Goal: Information Seeking & Learning: Understand process/instructions

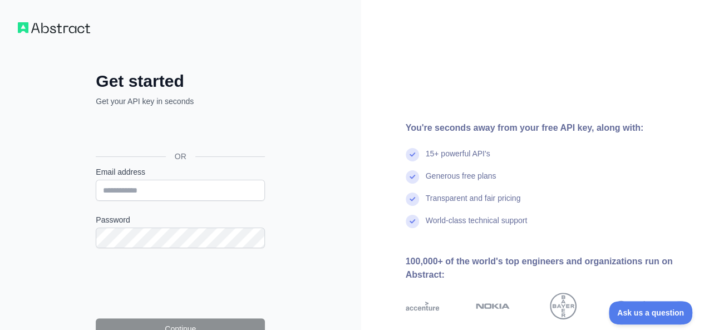
scroll to position [124, 0]
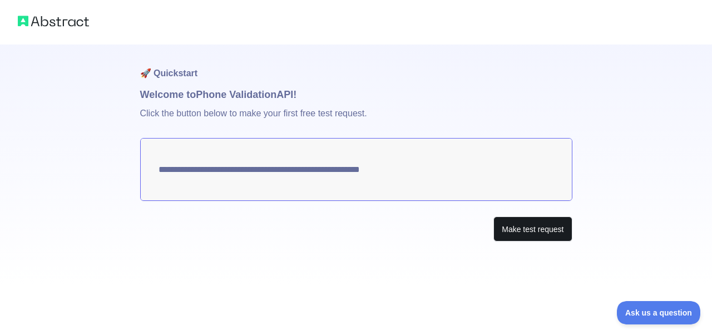
drag, startPoint x: 419, startPoint y: 171, endPoint x: 549, endPoint y: 233, distance: 144.7
click at [549, 233] on div "**********" at bounding box center [356, 166] width 432 height 242
click at [549, 233] on button "Make test request" at bounding box center [533, 229] width 78 height 25
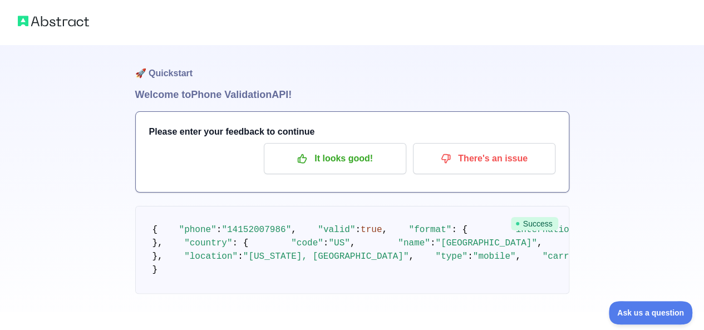
drag, startPoint x: 549, startPoint y: 232, endPoint x: 465, endPoint y: 199, distance: 90.4
click at [465, 199] on div "🚀 Quickstart Welcome to Phone Validation API! Please enter your feedback to con…" at bounding box center [352, 192] width 434 height 294
click at [272, 235] on span ""14152007986"" at bounding box center [257, 230] width 70 height 10
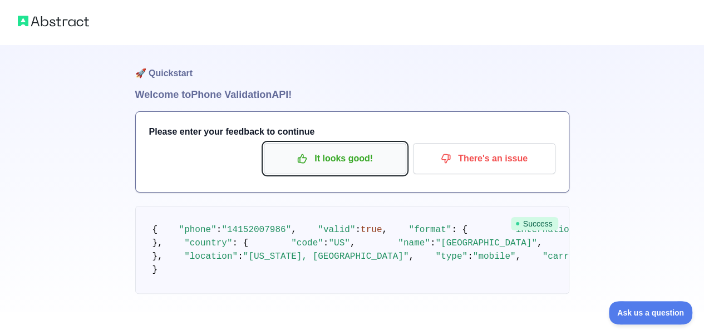
click at [371, 162] on p "It looks good!" at bounding box center [335, 158] width 126 height 19
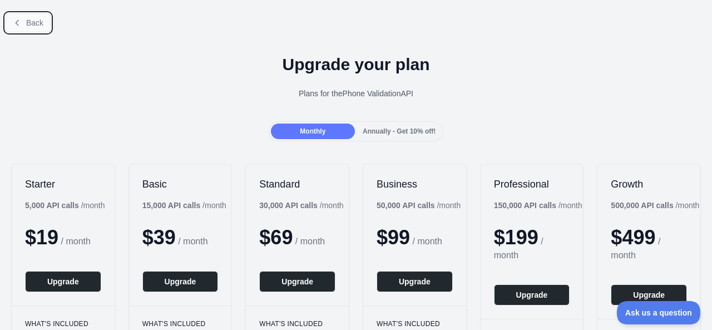
click at [25, 16] on button "Back" at bounding box center [28, 22] width 45 height 19
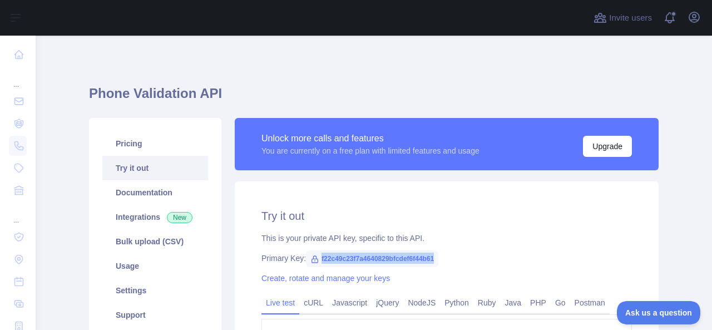
drag, startPoint x: 434, startPoint y: 258, endPoint x: 311, endPoint y: 258, distance: 122.5
click at [311, 258] on span "f22c49c23f7a4640829bfcdef6f44b61" at bounding box center [372, 258] width 132 height 17
copy span "f22c49c23f7a4640829bfcdef6f44b61"
click at [351, 274] on link "Create, rotate and manage your keys" at bounding box center [326, 278] width 129 height 9
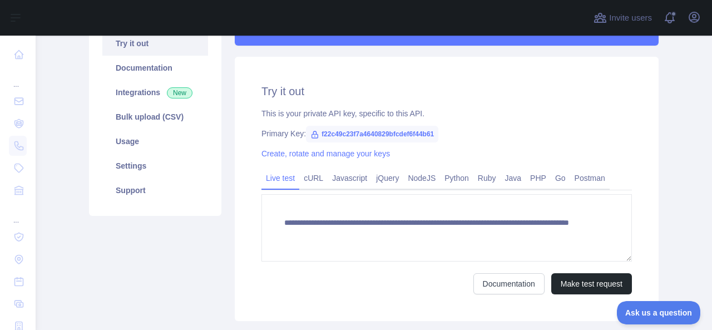
scroll to position [125, 0]
click at [313, 180] on link "cURL" at bounding box center [313, 178] width 28 height 18
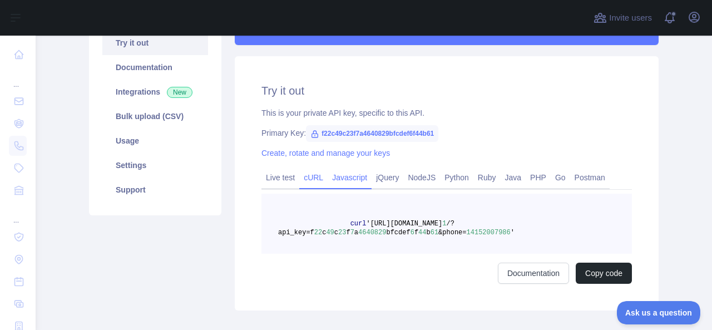
click at [343, 180] on link "Javascript" at bounding box center [350, 178] width 44 height 18
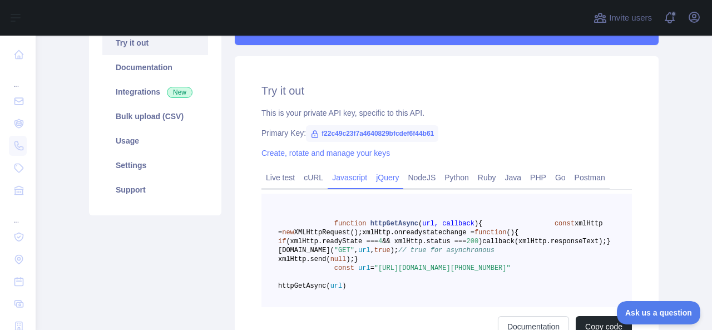
click at [378, 181] on link "jQuery" at bounding box center [388, 178] width 32 height 18
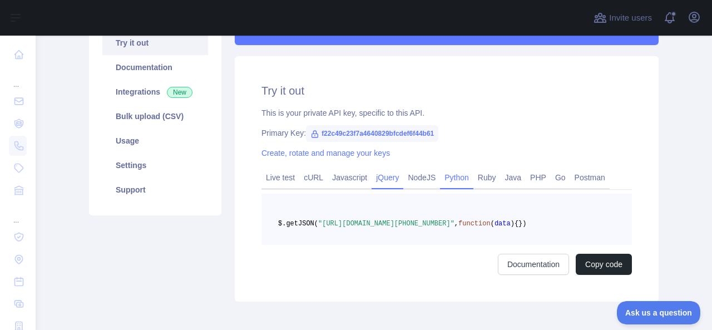
click at [450, 182] on link "Python" at bounding box center [456, 178] width 33 height 18
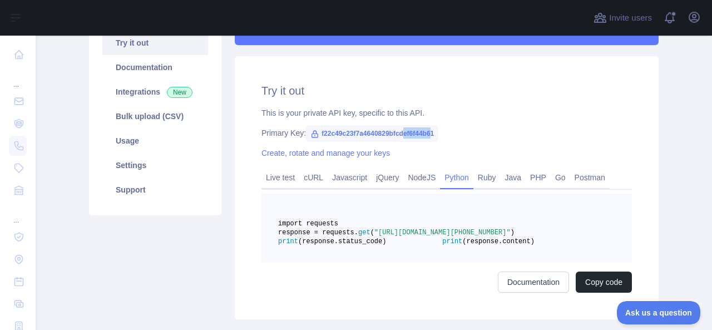
drag, startPoint x: 427, startPoint y: 132, endPoint x: 397, endPoint y: 132, distance: 30.1
click at [397, 132] on span "f22c49c23f7a4640829bfcdef6f44b61" at bounding box center [372, 133] width 132 height 17
drag, startPoint x: 432, startPoint y: 132, endPoint x: 309, endPoint y: 136, distance: 122.5
click at [309, 136] on span "f22c49c23f7a4640829bfcdef6f44b61" at bounding box center [372, 133] width 132 height 17
copy span "f22c49c23f7a4640829bfcdef6f44b61"
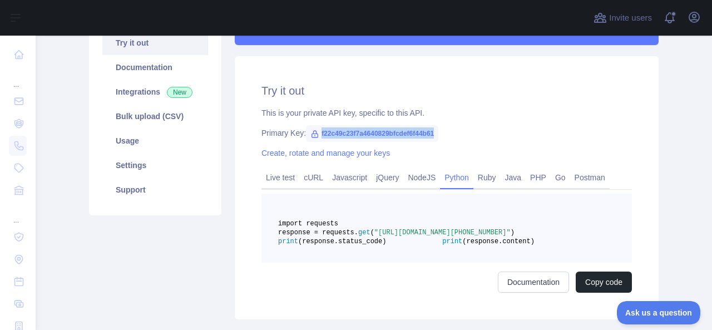
click at [433, 125] on span "f22c49c23f7a4640829bfcdef6f44b61" at bounding box center [372, 133] width 132 height 17
drag, startPoint x: 434, startPoint y: 134, endPoint x: 309, endPoint y: 139, distance: 124.8
click at [309, 139] on span "f22c49c23f7a4640829bfcdef6f44b61" at bounding box center [372, 133] width 132 height 17
copy span "f22c49c23f7a4640829bfcdef6f44b61"
click at [309, 139] on span "f22c49c23f7a4640829bfcdef6f44b61" at bounding box center [372, 133] width 132 height 17
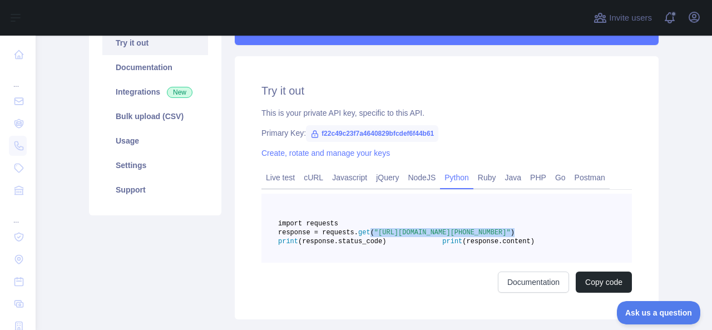
drag, startPoint x: 494, startPoint y: 251, endPoint x: 411, endPoint y: 242, distance: 83.4
click at [411, 237] on span "response = requests. get ( "[URL][DOMAIN_NAME][PHONE_NUMBER]" )" at bounding box center [396, 233] width 237 height 8
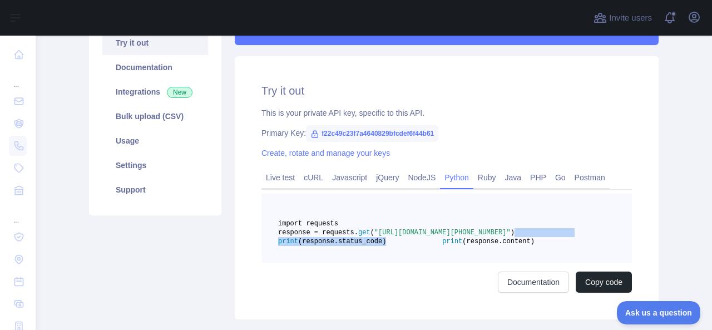
drag, startPoint x: 518, startPoint y: 257, endPoint x: 494, endPoint y: 249, distance: 25.0
click at [494, 249] on pre "import requests response = requests. get ( "[URL][DOMAIN_NAME][PHONE_NUMBER]" )…" at bounding box center [447, 228] width 371 height 69
click at [511, 237] on span ")" at bounding box center [513, 233] width 4 height 8
click at [497, 247] on pre "import requests response = requests. get ( "[URL][DOMAIN_NAME][PHONE_NUMBER]" )…" at bounding box center [447, 228] width 371 height 69
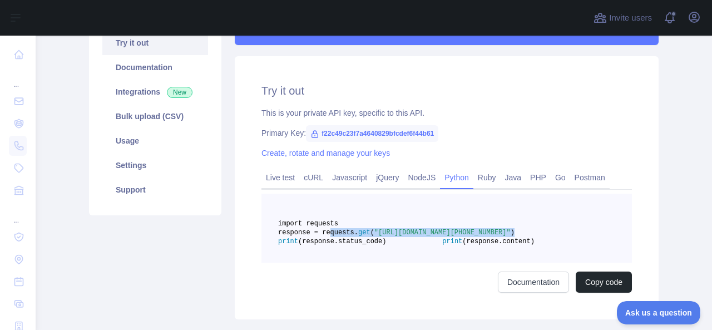
drag, startPoint x: 493, startPoint y: 250, endPoint x: 321, endPoint y: 244, distance: 171.5
click at [321, 237] on span "response = requests. get ( "[URL][DOMAIN_NAME][PHONE_NUMBER]" )" at bounding box center [396, 233] width 237 height 8
copy span "response = requests. get ( "[URL][DOMAIN_NAME][PHONE_NUMBER]" )"
click at [422, 192] on div "Live test cURL Javascript jQuery NodeJS Python Ruby Java PHP Go Postman import …" at bounding box center [447, 230] width 371 height 125
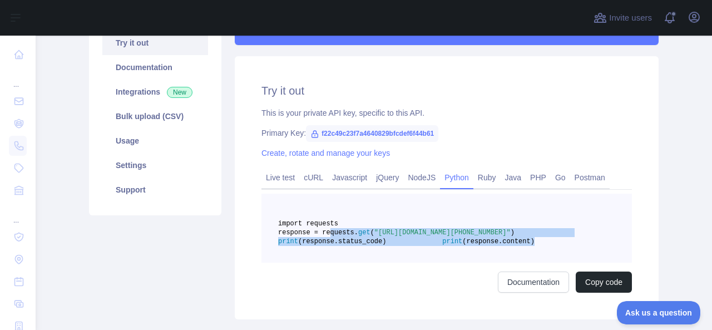
drag, startPoint x: 421, startPoint y: 271, endPoint x: 321, endPoint y: 243, distance: 104.0
click at [321, 243] on pre "import requests response = requests. get ( "[URL][DOMAIN_NAME][PHONE_NUMBER]" )…" at bounding box center [447, 228] width 371 height 69
copy code "response = requests. get ( "[URL][DOMAIN_NAME][PHONE_NUMBER]" ) print (response…"
